Goal: Obtain resource: Download file/media

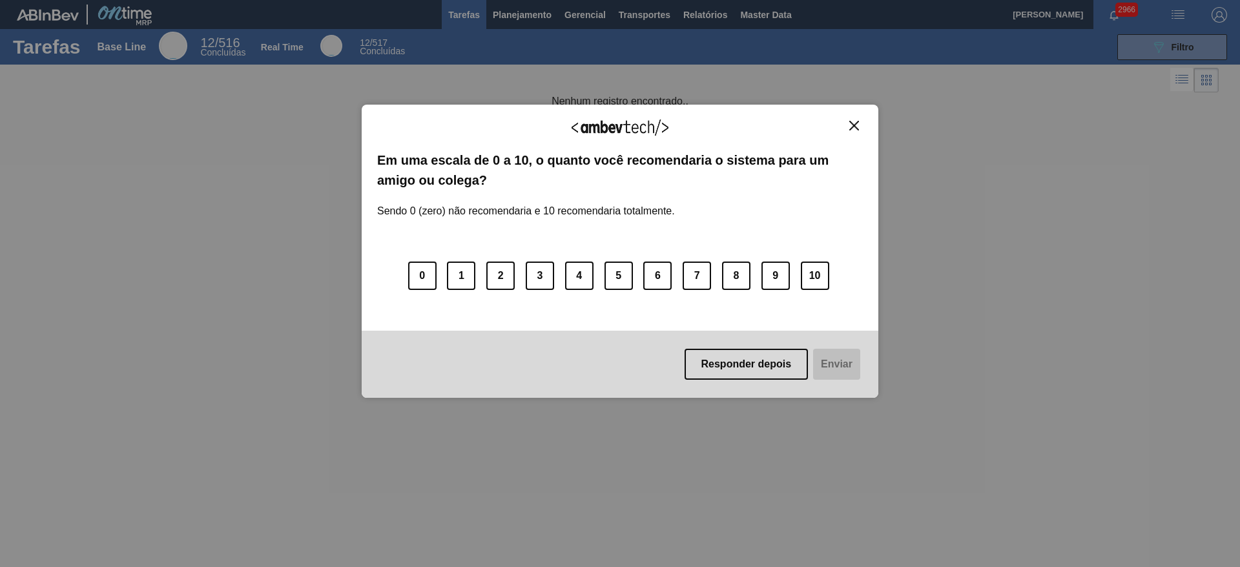
click at [855, 129] on img "Close" at bounding box center [854, 126] width 10 height 10
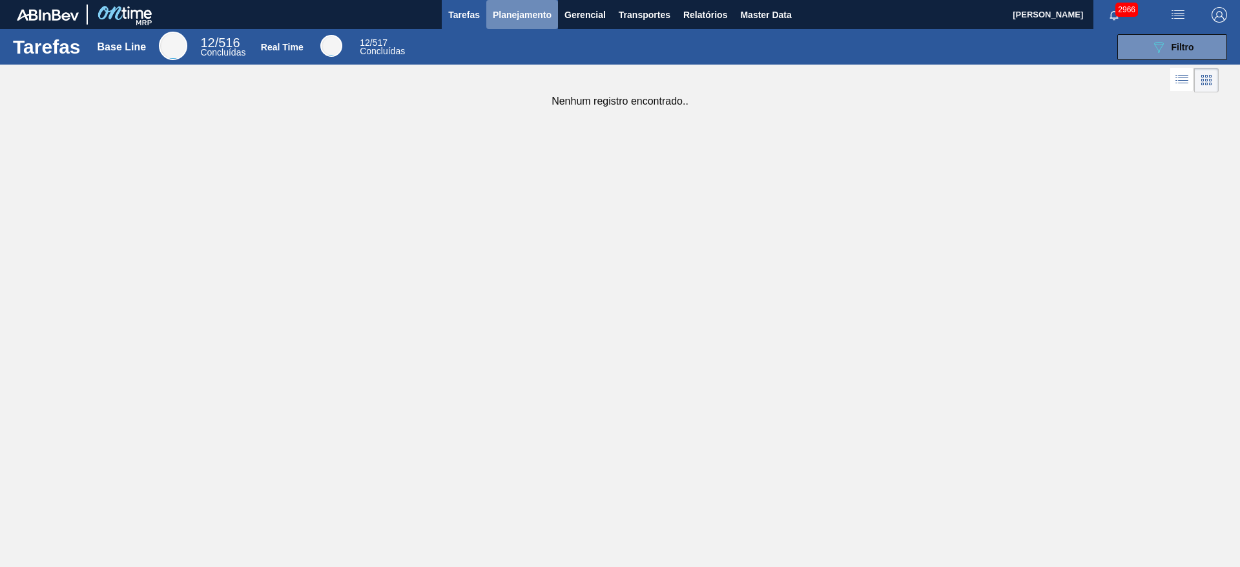
click at [535, 21] on span "Planejamento" at bounding box center [522, 14] width 59 height 15
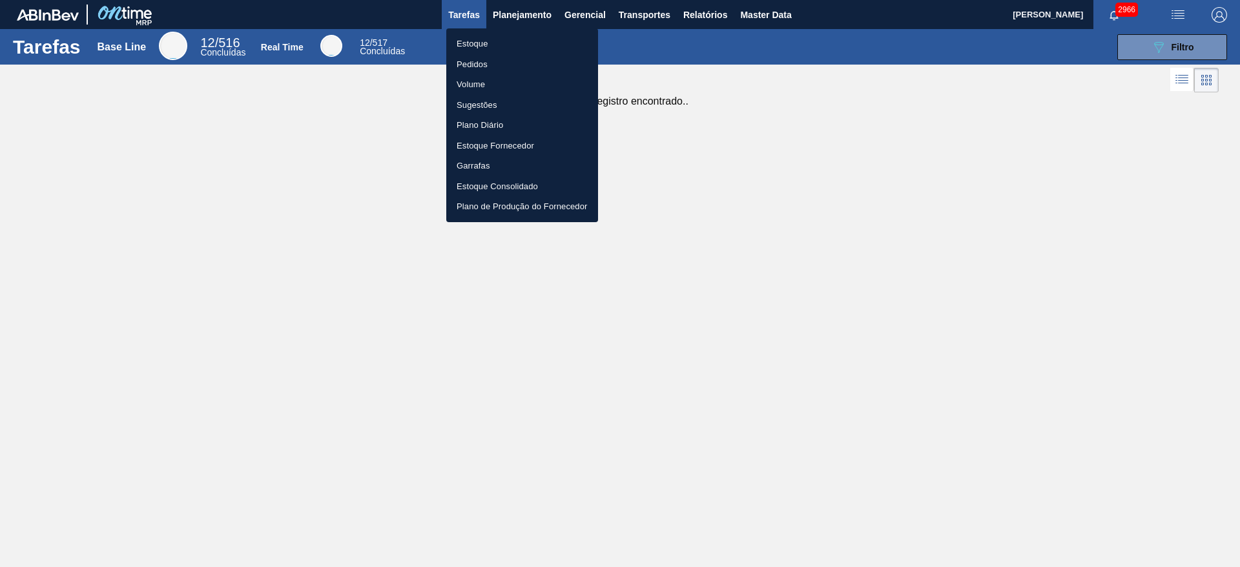
click at [713, 15] on div at bounding box center [620, 283] width 1240 height 567
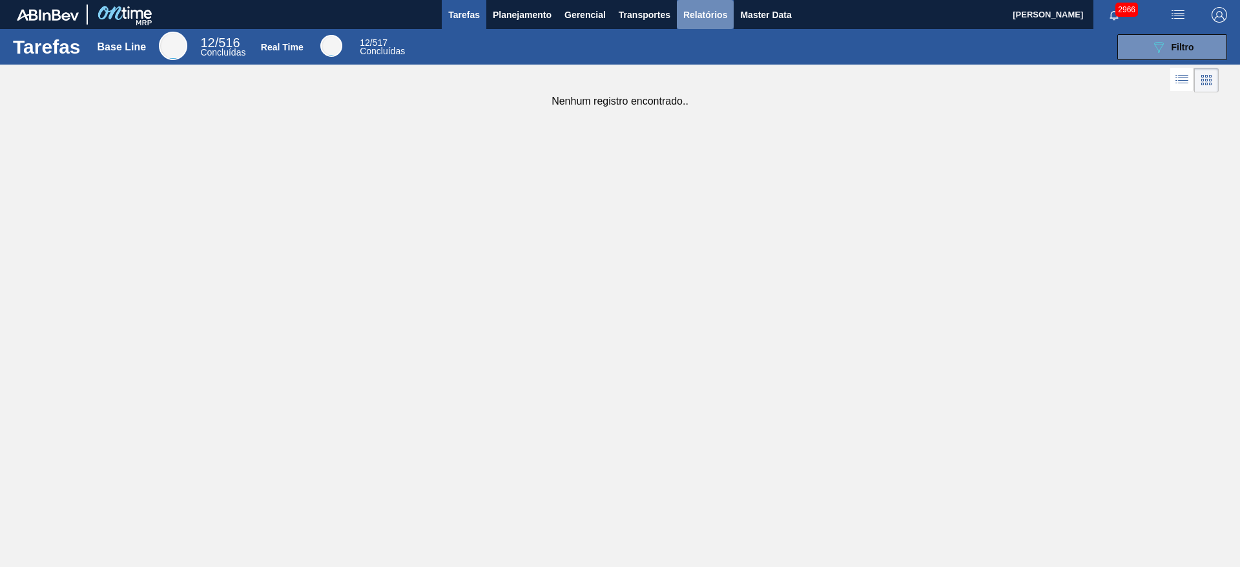
click at [702, 12] on span "Relatórios" at bounding box center [705, 14] width 44 height 15
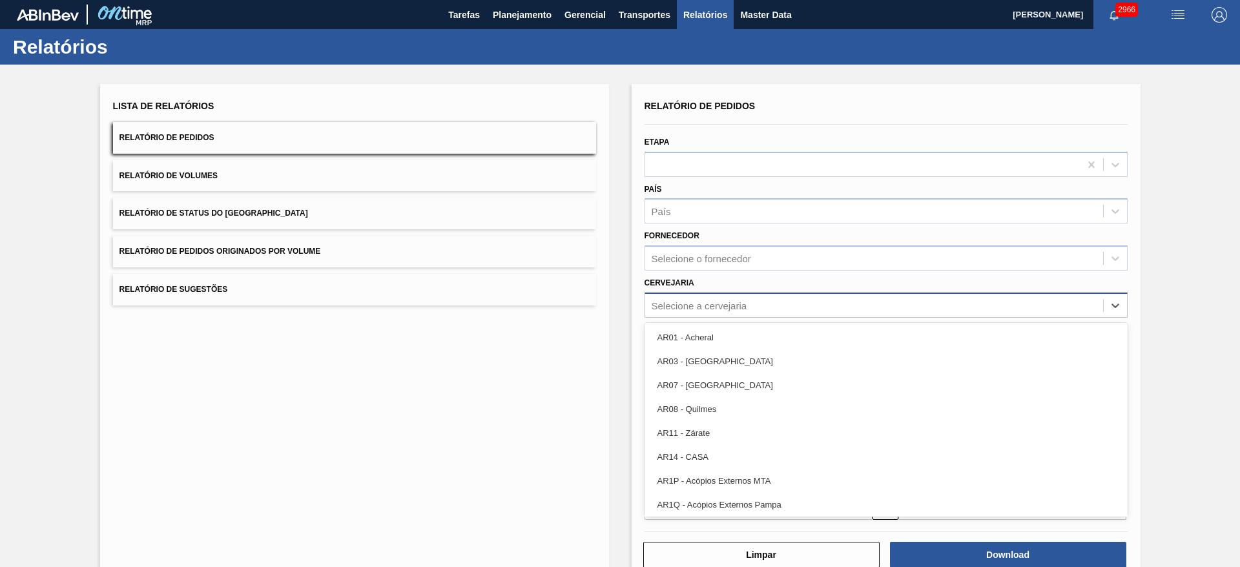
click at [719, 300] on div "Selecione a cervejaria" at bounding box center [699, 305] width 96 height 11
type input "09"
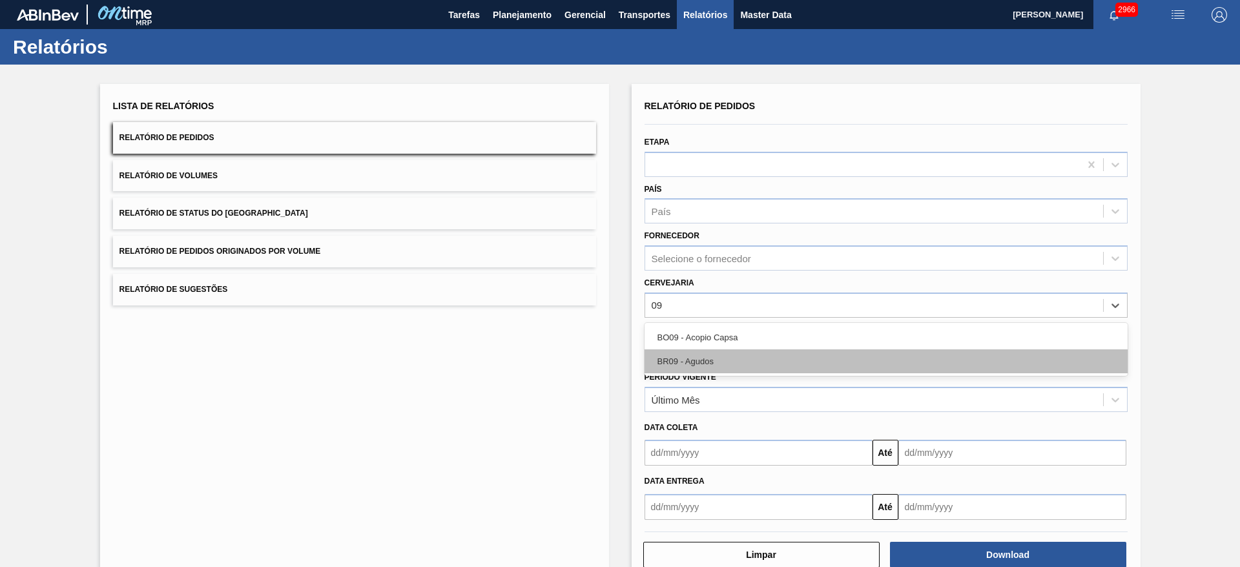
click at [702, 360] on div "BR09 - Agudos" at bounding box center [885, 361] width 483 height 24
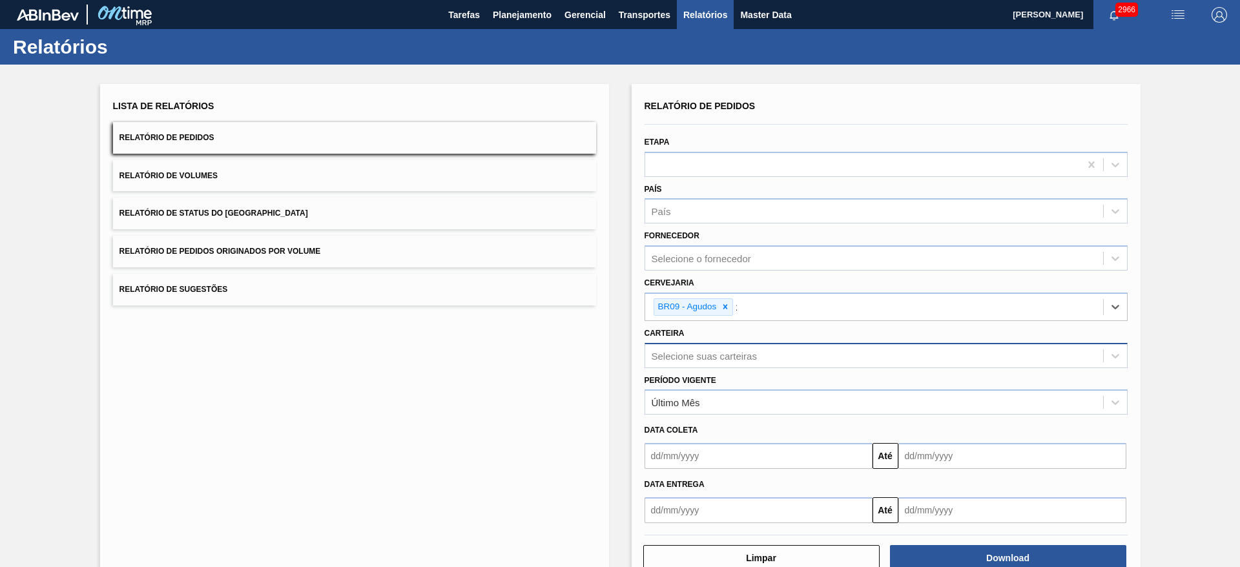
type input "21"
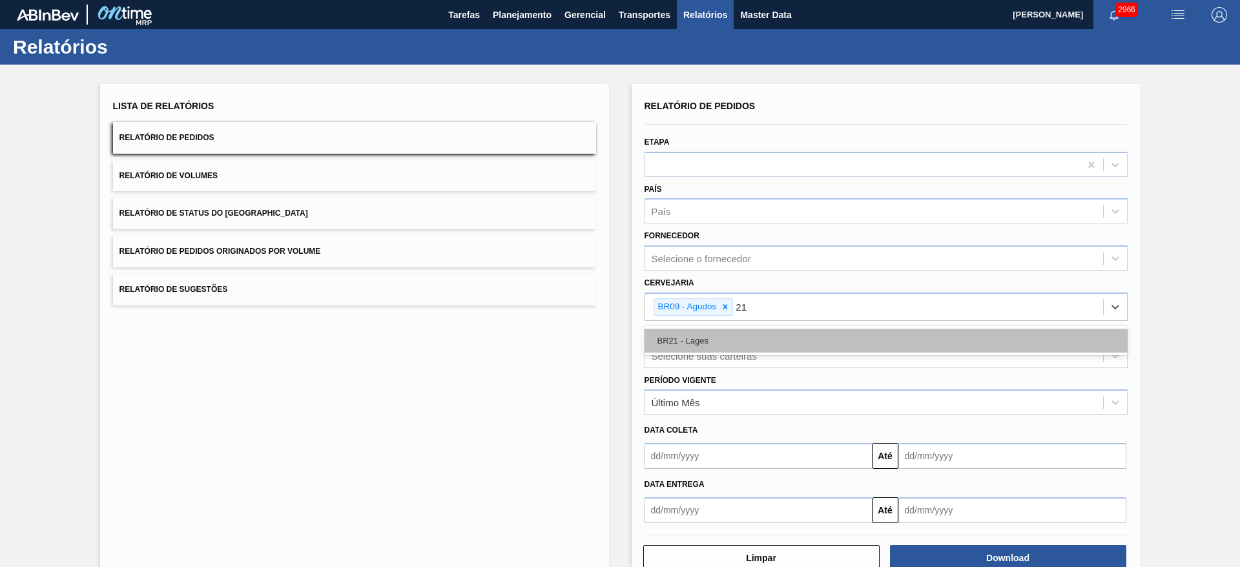
click at [711, 340] on div "BR21 - Lages" at bounding box center [885, 341] width 483 height 24
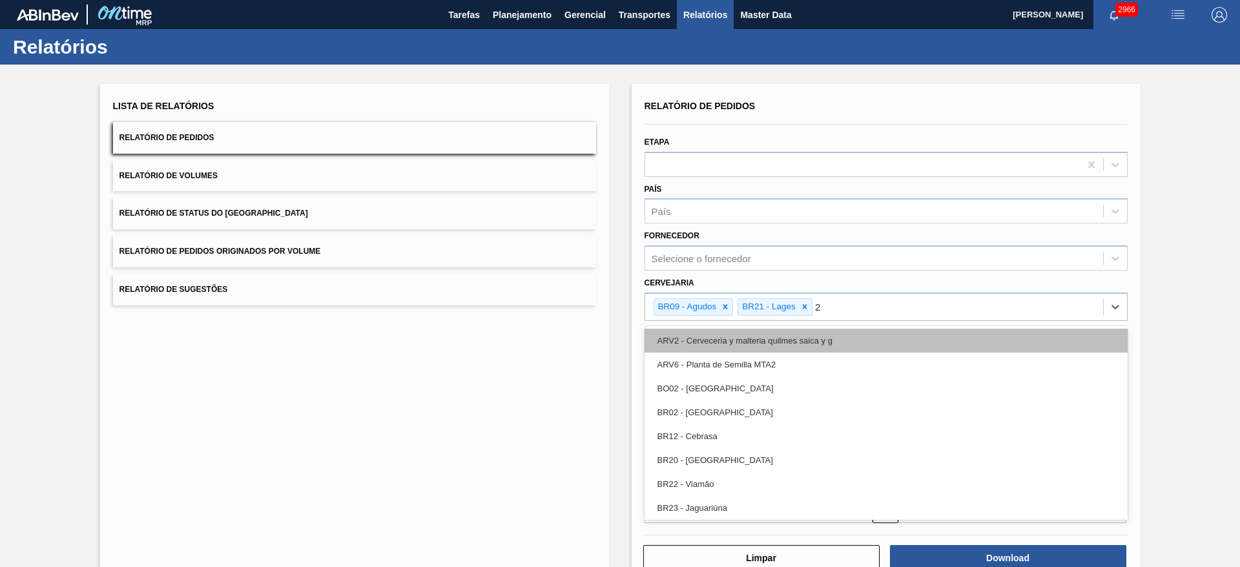
type input "22"
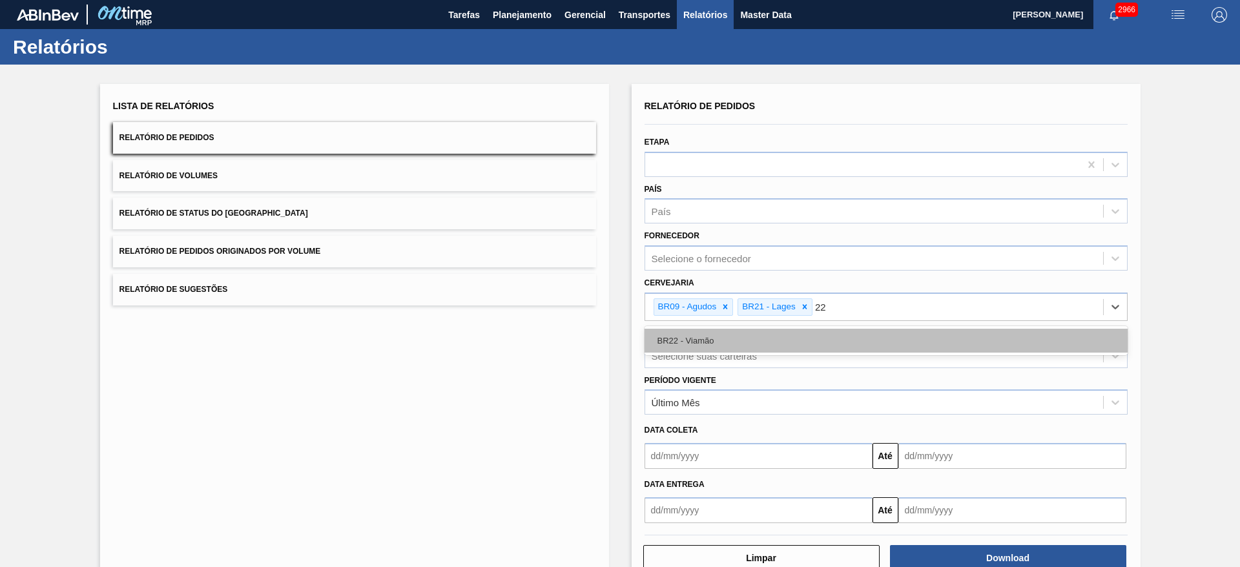
click at [701, 339] on div "BR22 - Viamão" at bounding box center [885, 341] width 483 height 24
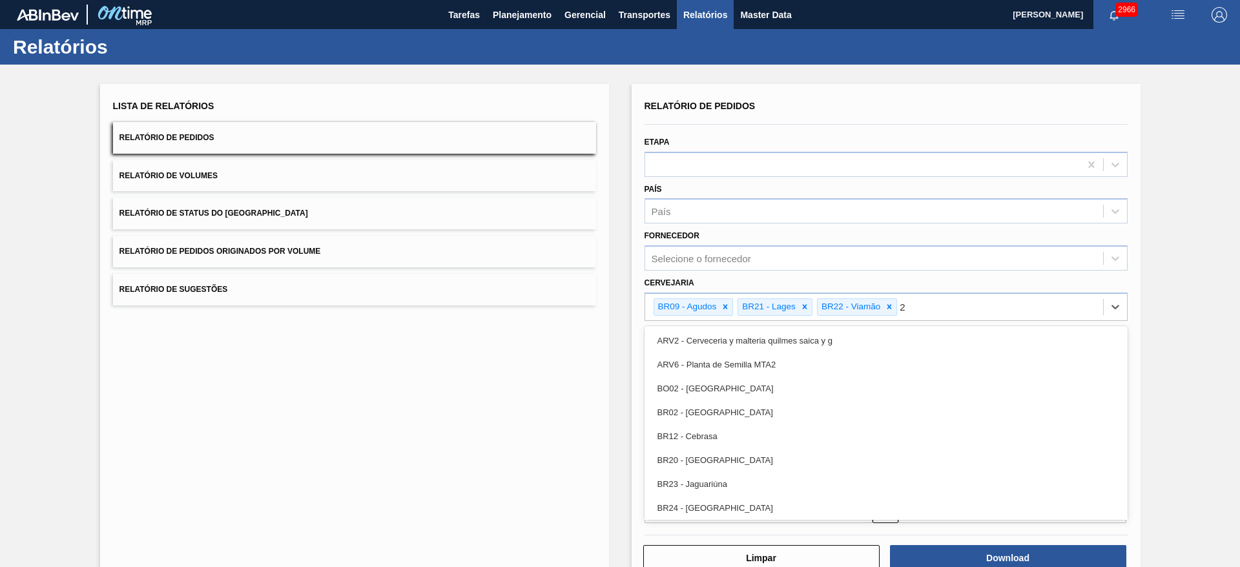
type input "24"
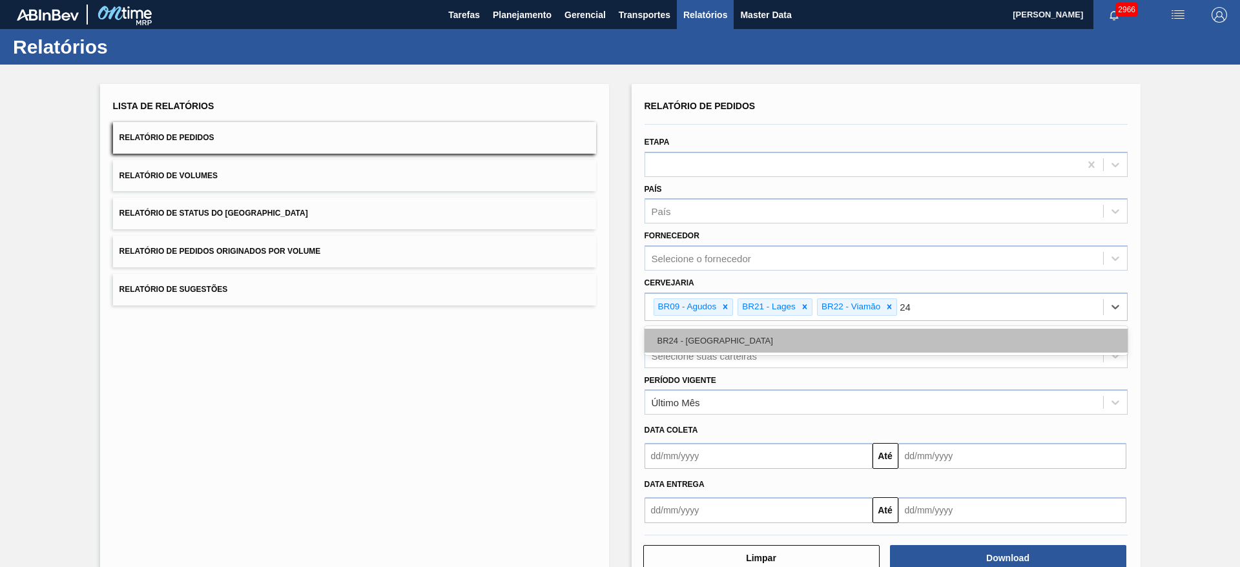
click at [712, 338] on div "BR24 - [GEOGRAPHIC_DATA]" at bounding box center [885, 341] width 483 height 24
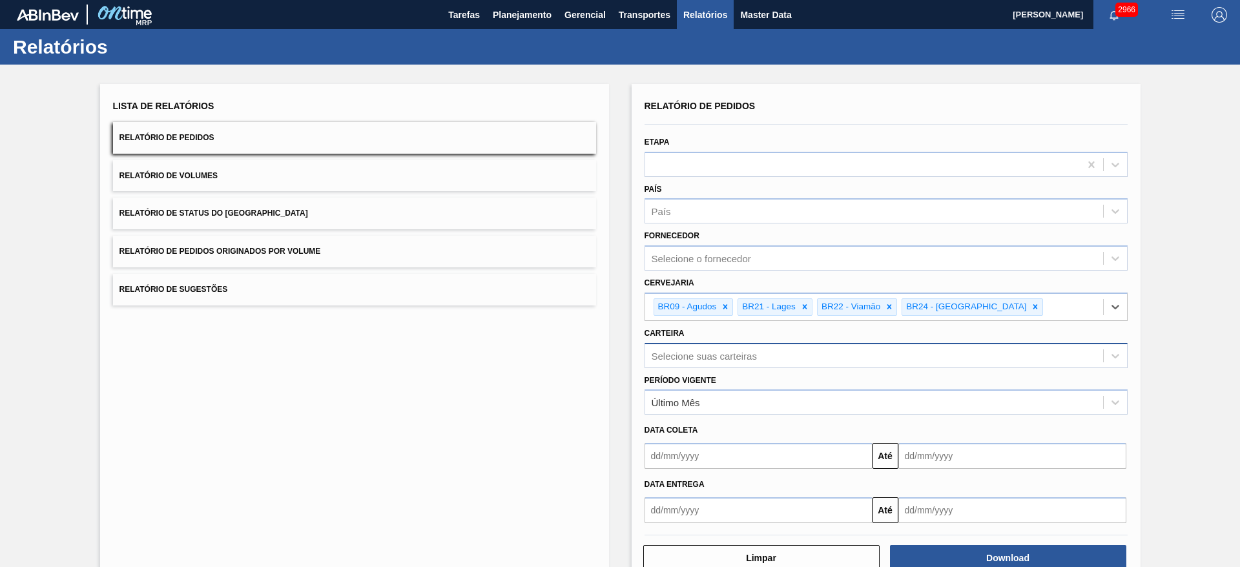
click at [727, 350] on div "Selecione suas carteiras" at bounding box center [703, 355] width 105 height 11
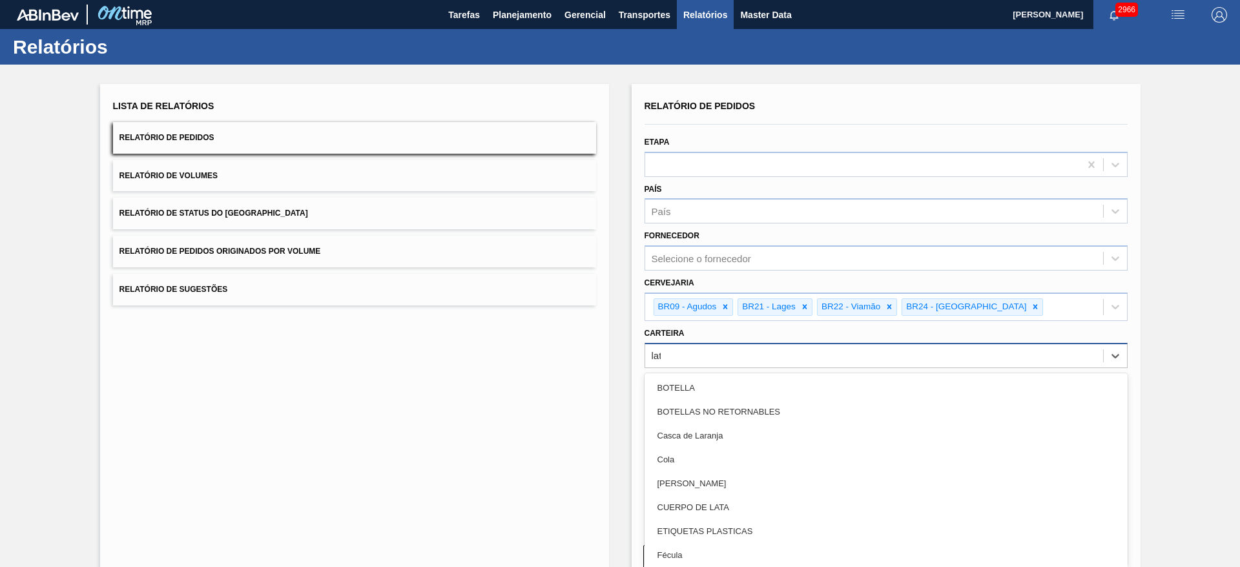
type input "lata"
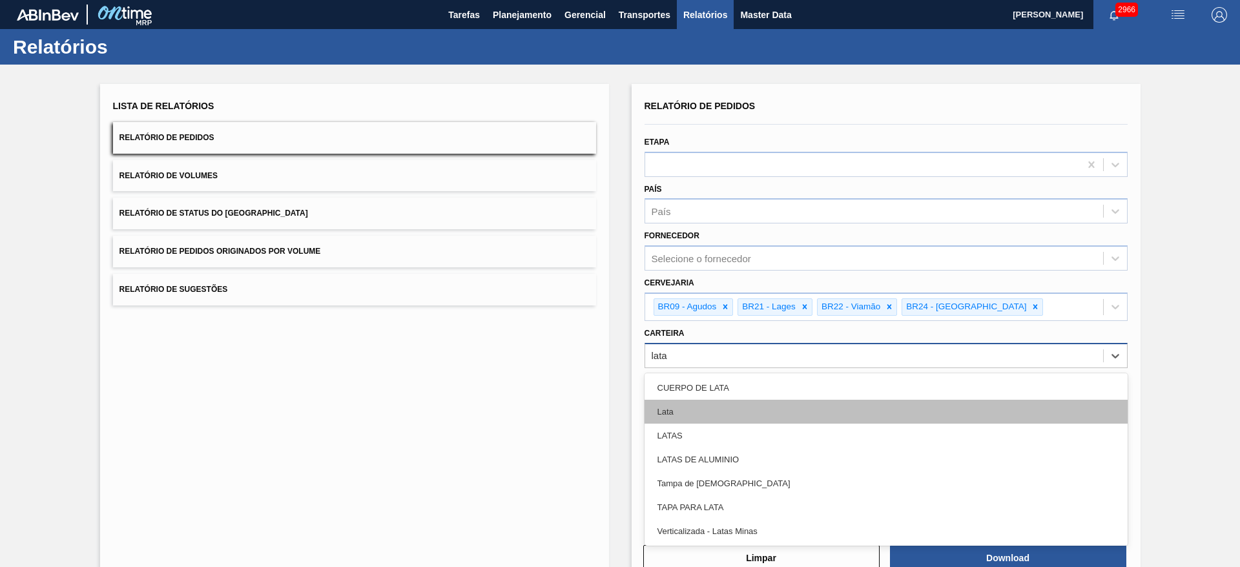
click at [703, 405] on div "Lata" at bounding box center [885, 412] width 483 height 24
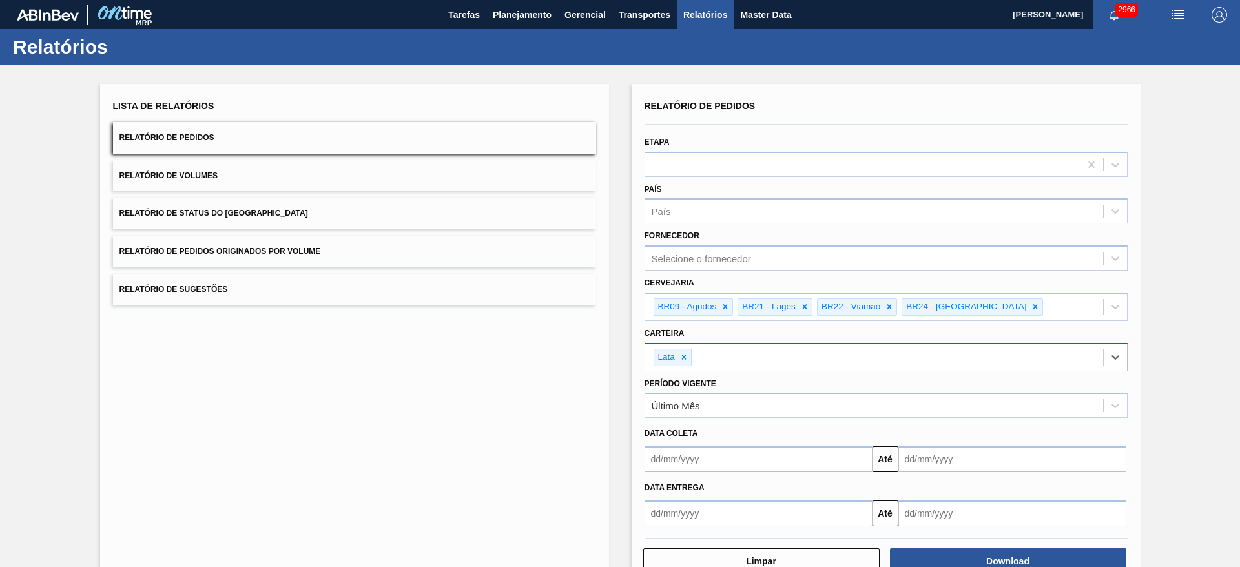
click at [719, 457] on input "text" at bounding box center [758, 459] width 228 height 26
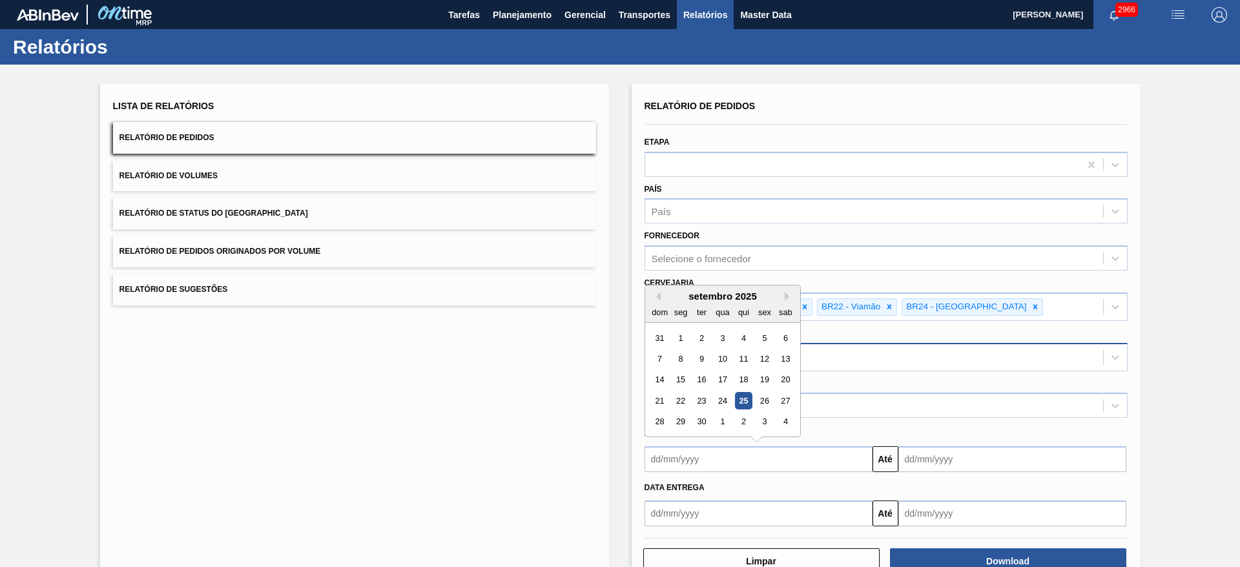
click at [678, 296] on div "setembro 2025" at bounding box center [722, 296] width 155 height 11
click at [747, 398] on div "25" at bounding box center [742, 400] width 17 height 17
type input "[DATE]"
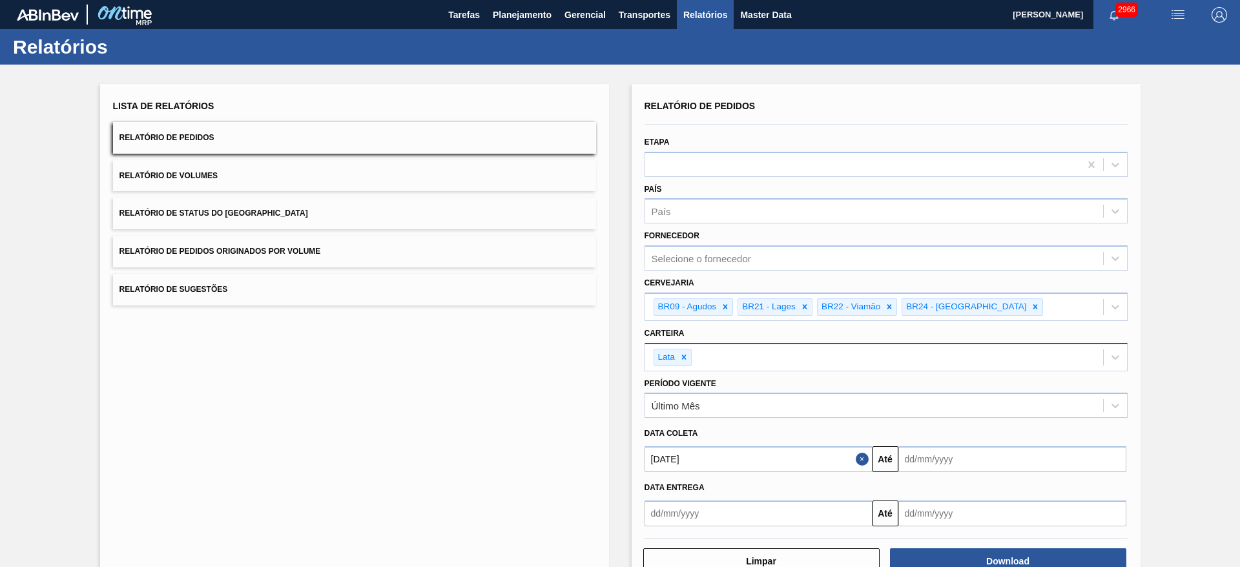
click at [919, 459] on input "text" at bounding box center [1012, 459] width 228 height 26
click at [975, 422] on div "1" at bounding box center [975, 421] width 17 height 17
type input "[DATE]"
click at [997, 557] on button "Download" at bounding box center [1008, 561] width 236 height 26
drag, startPoint x: 261, startPoint y: 159, endPoint x: 276, endPoint y: 182, distance: 27.6
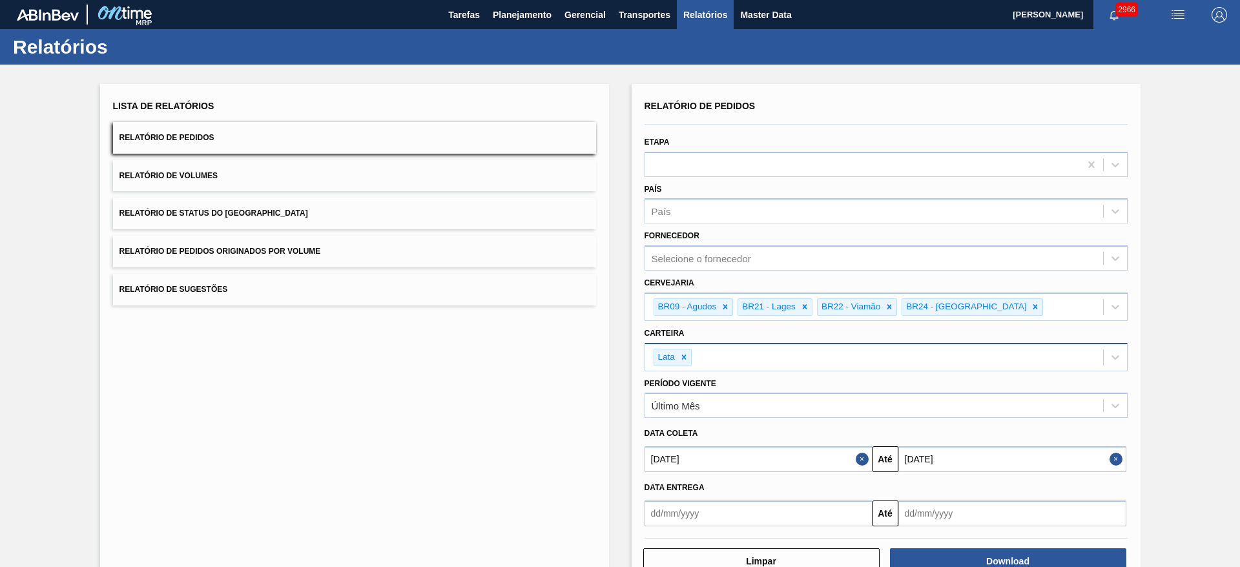
click at [262, 159] on div "Lista de Relatórios Relatório de Pedidos Relatório de Volumes Relatório de Stat…" at bounding box center [354, 201] width 483 height 209
click at [263, 170] on button "Relatório de Volumes" at bounding box center [354, 176] width 483 height 32
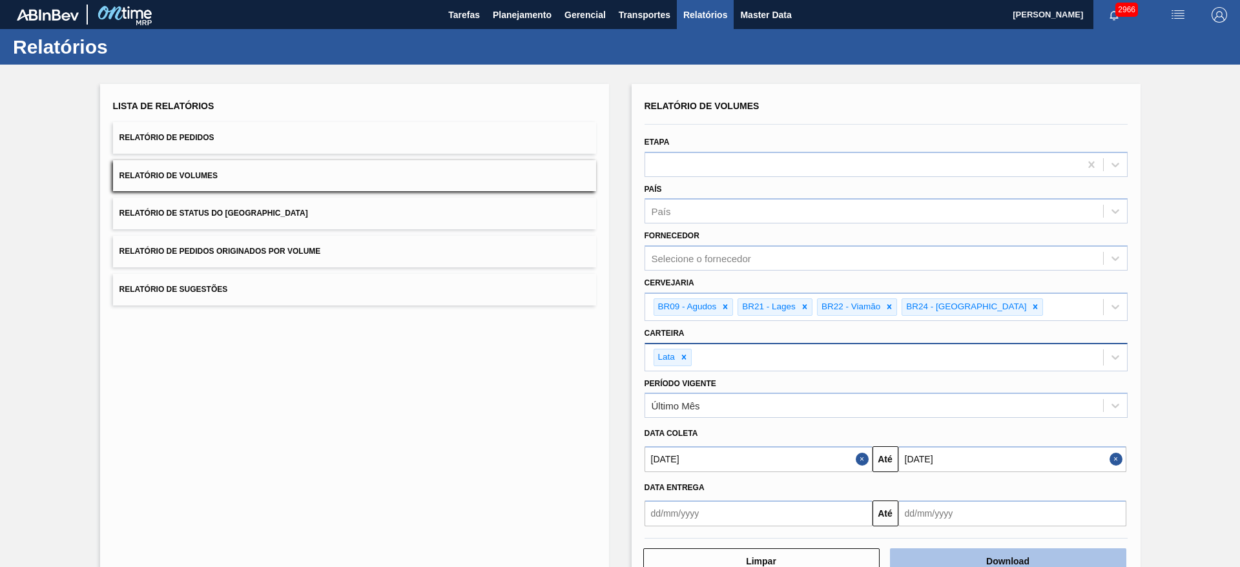
click at [1021, 561] on button "Download" at bounding box center [1008, 561] width 236 height 26
click at [515, 19] on span "Planejamento" at bounding box center [522, 14] width 59 height 15
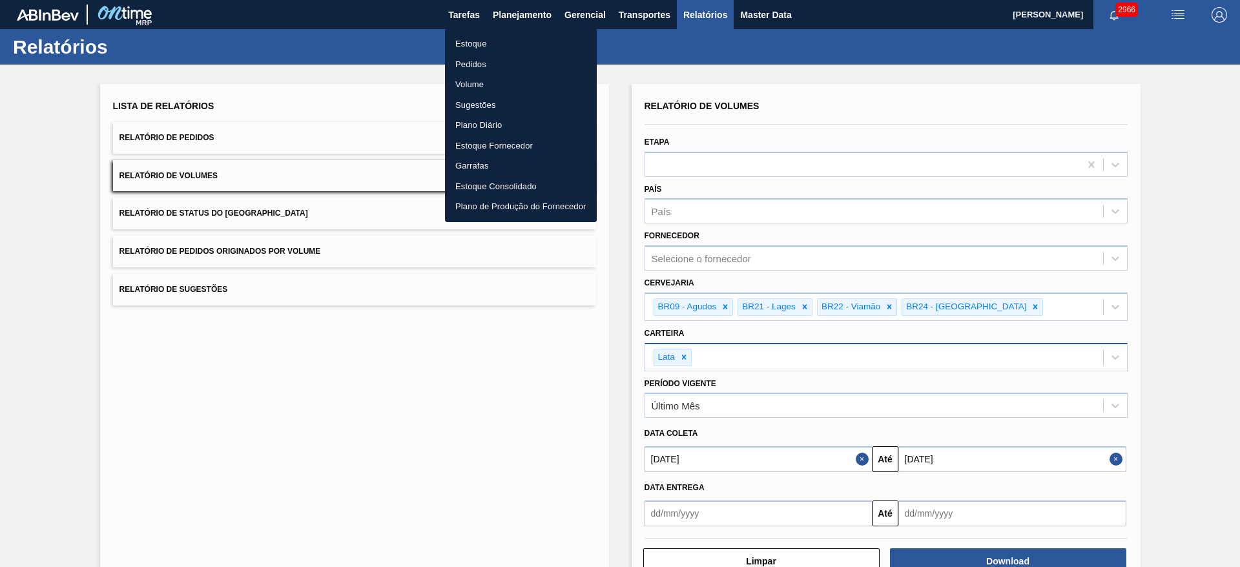
click at [481, 41] on li "Estoque" at bounding box center [521, 44] width 152 height 21
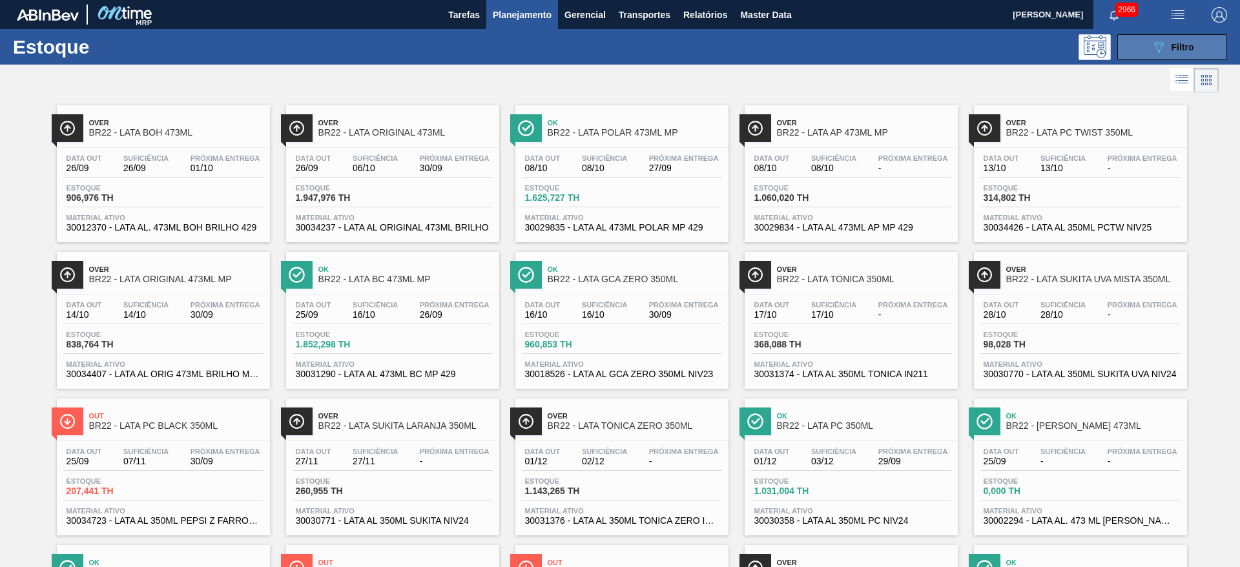
click at [1155, 48] on icon "089F7B8B-B2A5-4AFE-B5C0-19BA573D28AC" at bounding box center [1158, 46] width 15 height 15
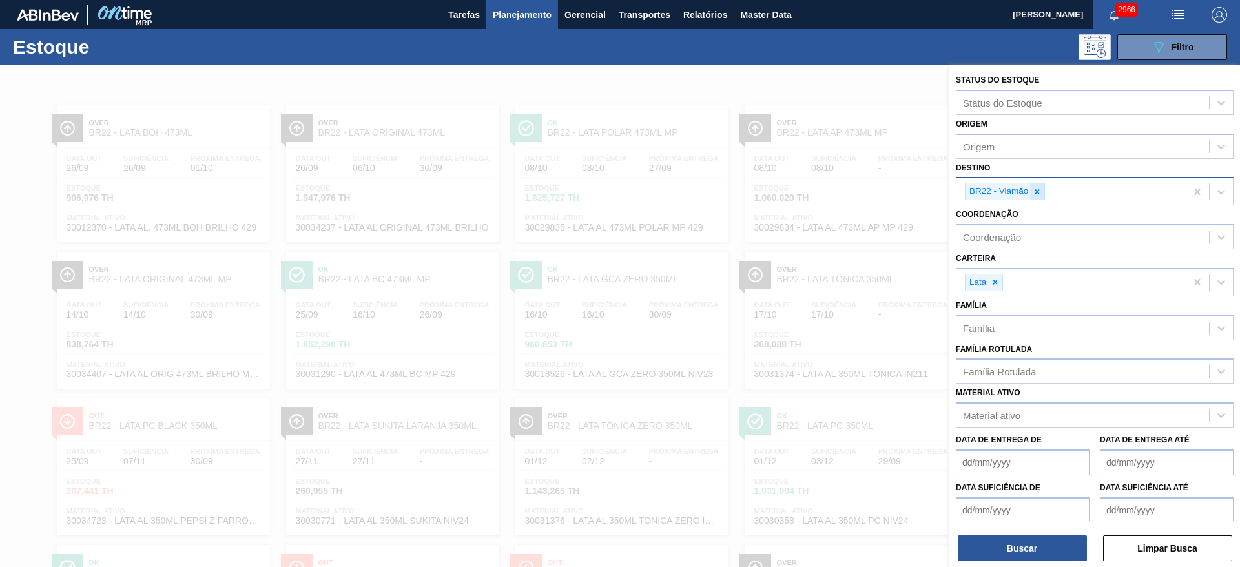
click at [1032, 190] on div at bounding box center [1037, 191] width 14 height 16
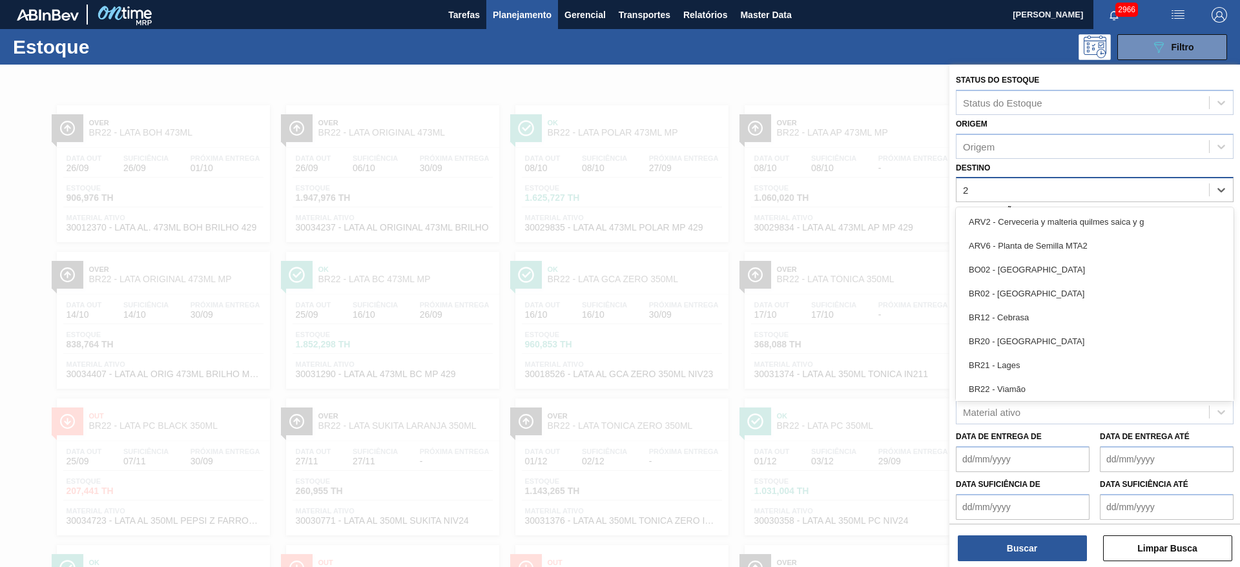
type input "21"
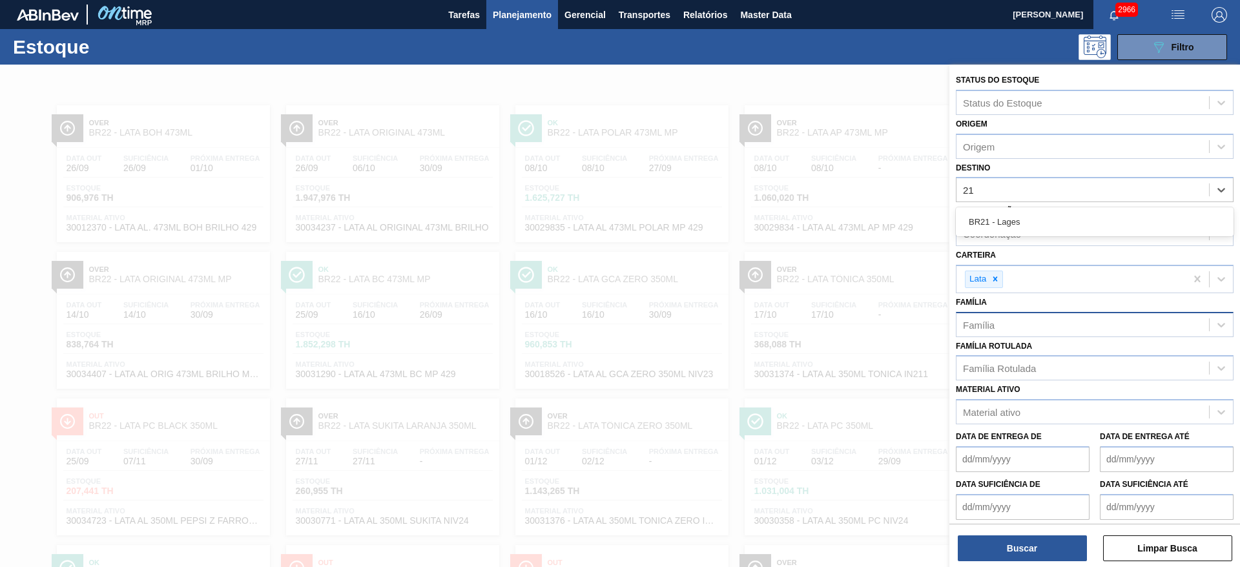
drag, startPoint x: 1019, startPoint y: 224, endPoint x: 1018, endPoint y: 320, distance: 96.2
click at [1018, 224] on div "BR21 - Lages" at bounding box center [1095, 222] width 278 height 24
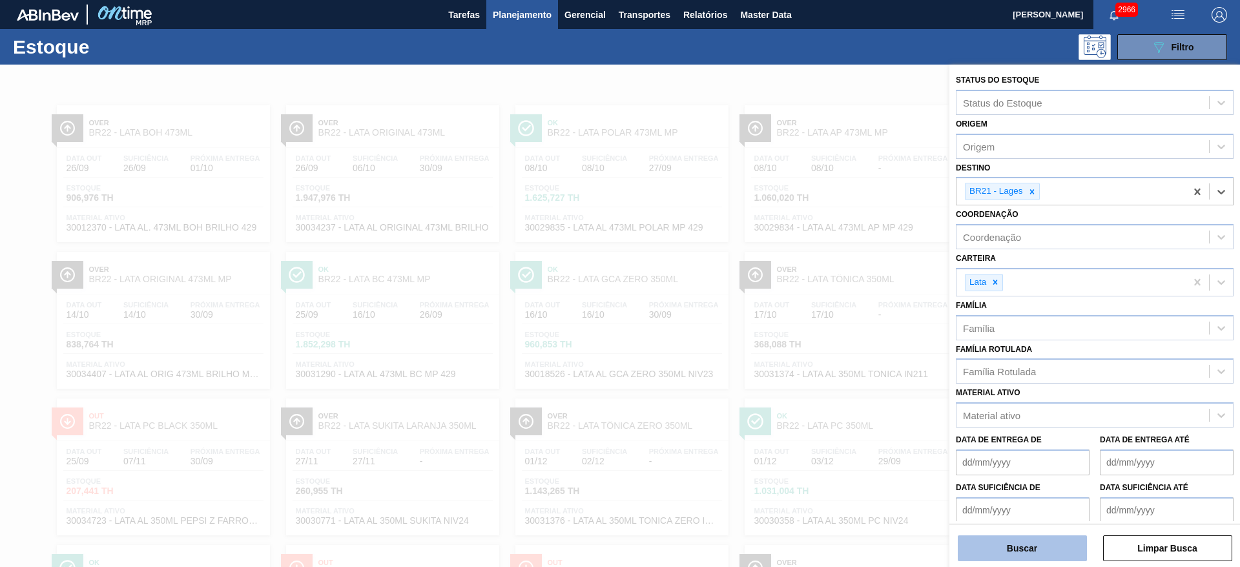
click at [1045, 542] on button "Buscar" at bounding box center [1022, 548] width 129 height 26
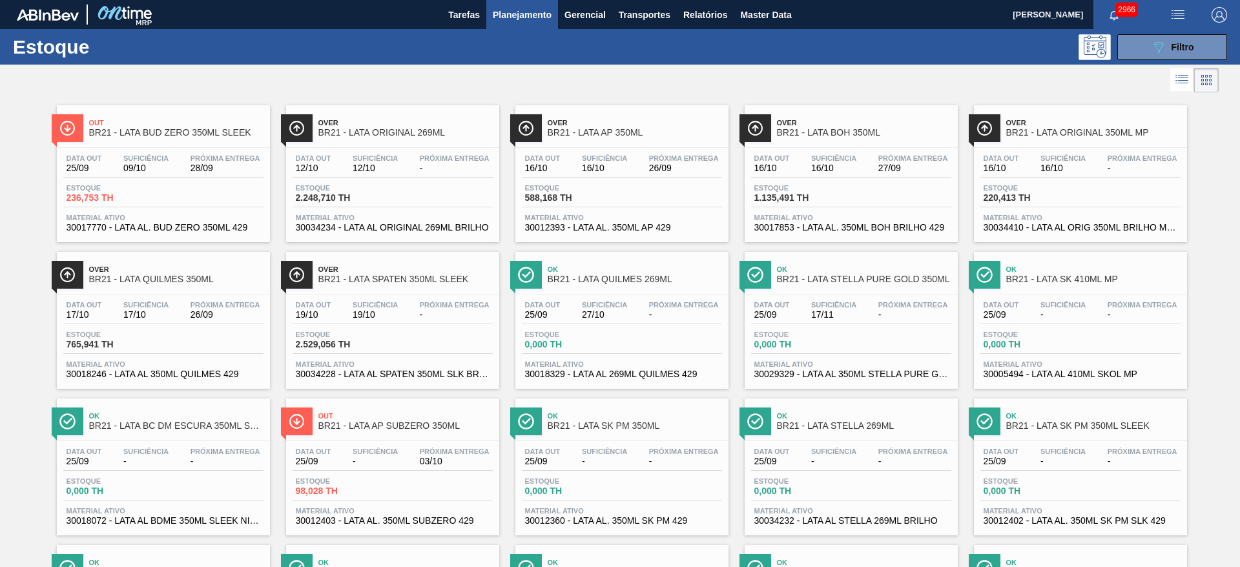
click at [573, 87] on div at bounding box center [609, 80] width 1218 height 31
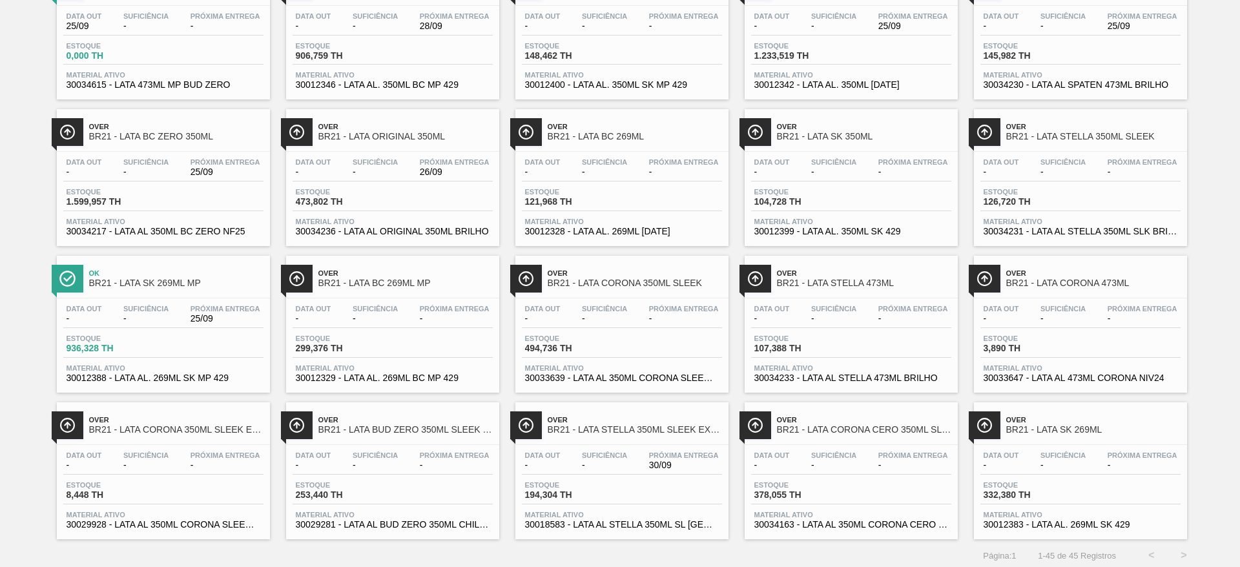
click at [855, 429] on span "BR21 - LATA CORONA CERO 350ML SLEEK" at bounding box center [864, 430] width 174 height 10
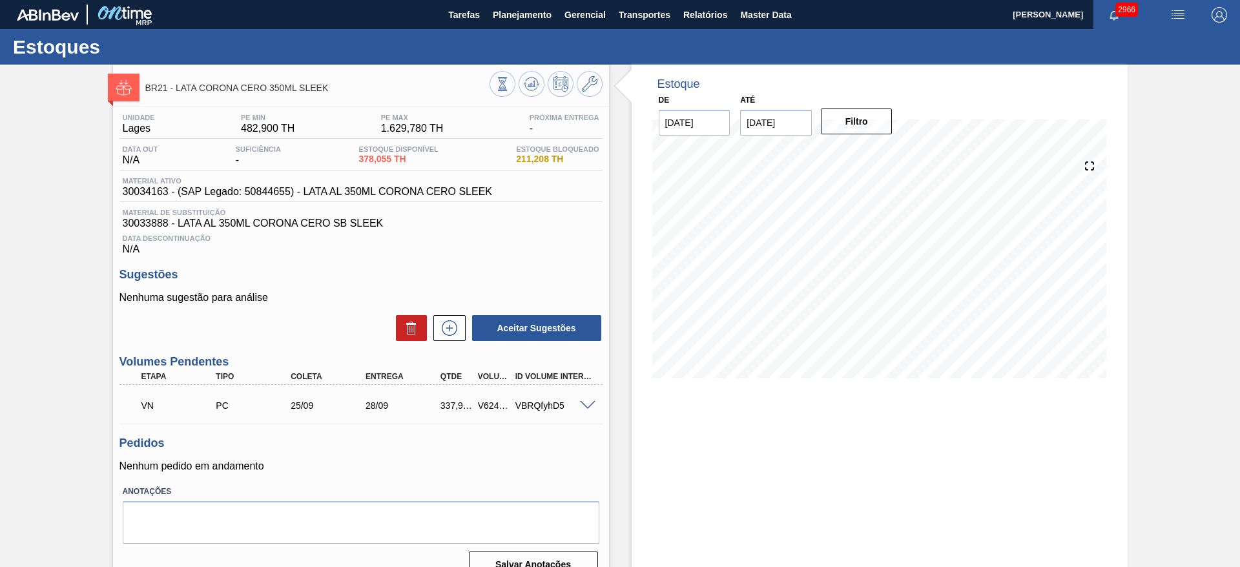
click at [591, 404] on span at bounding box center [587, 406] width 15 height 10
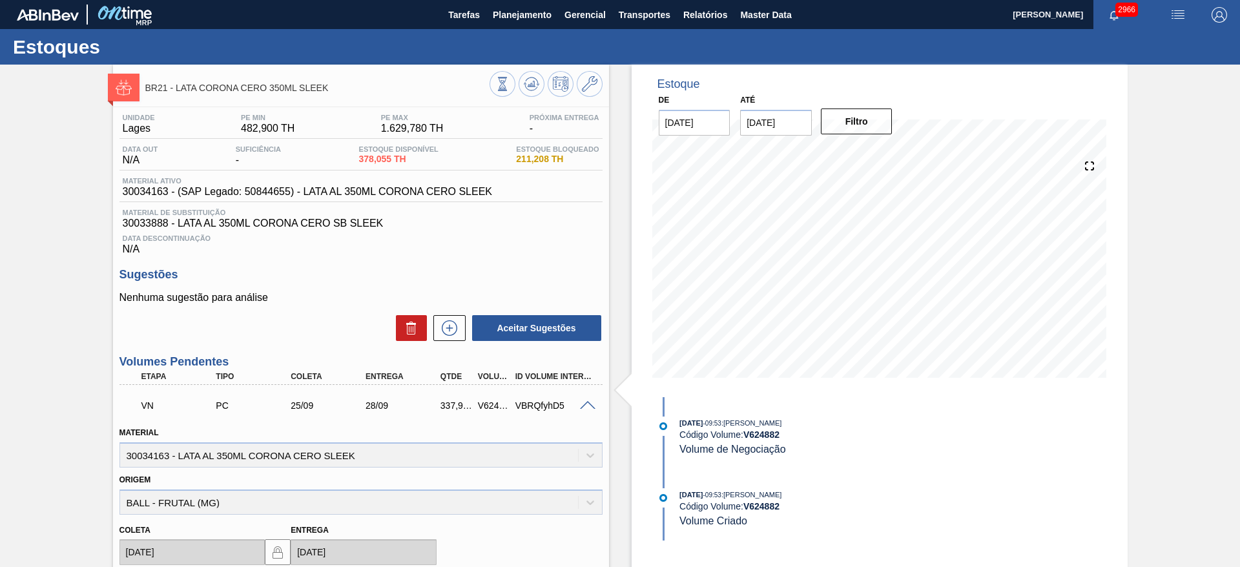
scroll to position [194, 0]
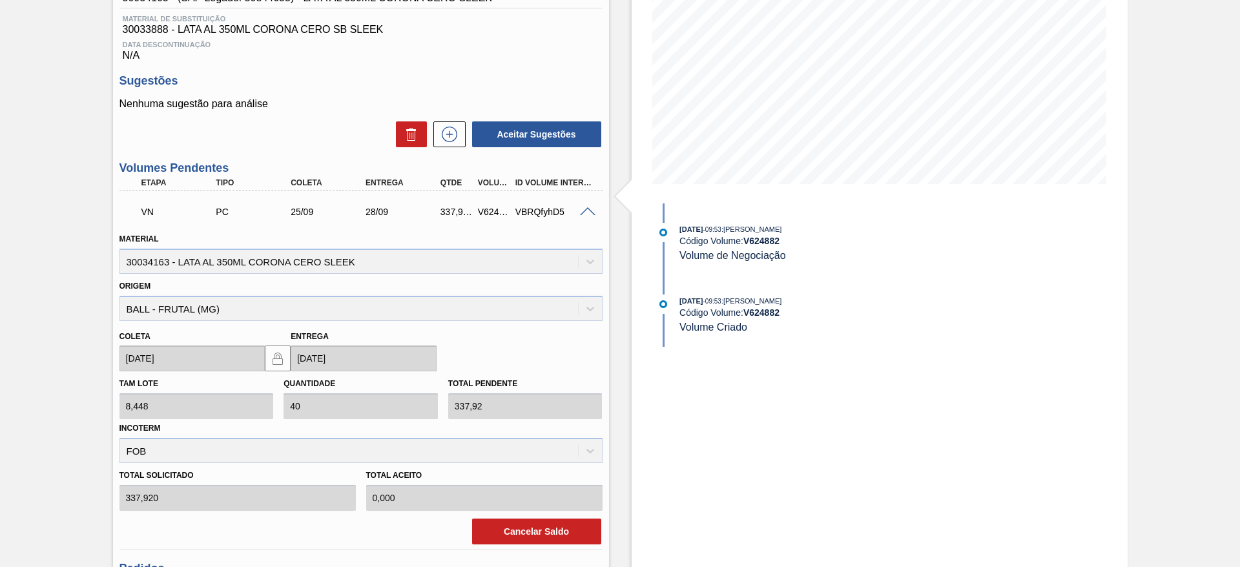
drag, startPoint x: 1059, startPoint y: 327, endPoint x: 965, endPoint y: 220, distance: 141.8
click at [1059, 327] on div "Estoque De [DATE] Até [DATE] Filtro 25/09 Projeção de Estoque 178.055 [DOMAIN_N…" at bounding box center [879, 292] width 496 height 843
